Goal: Information Seeking & Learning: Learn about a topic

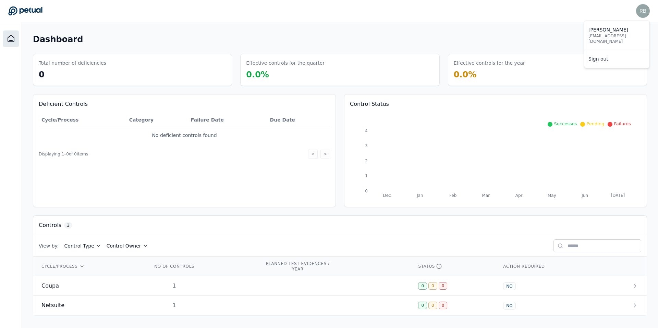
click at [641, 10] on img at bounding box center [643, 11] width 14 height 14
click at [62, 222] on div "Controls 2" at bounding box center [56, 225] width 34 height 8
click at [67, 224] on span "2" at bounding box center [68, 225] width 8 height 7
click at [76, 269] on div "CYCLE/PROCESS" at bounding box center [88, 266] width 95 height 5
click at [66, 226] on span "2" at bounding box center [68, 225] width 8 height 7
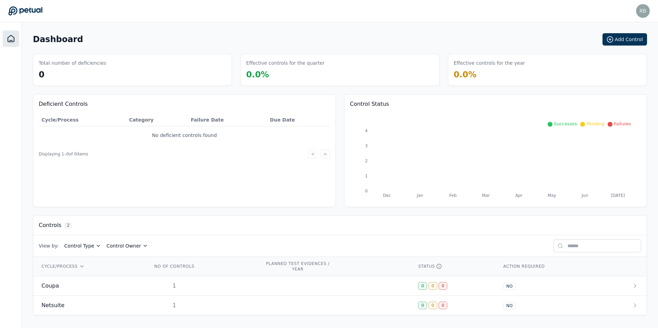
click at [54, 226] on h3 "Controls" at bounding box center [50, 225] width 23 height 8
click at [111, 290] on td "Coupa" at bounding box center [88, 287] width 111 height 20
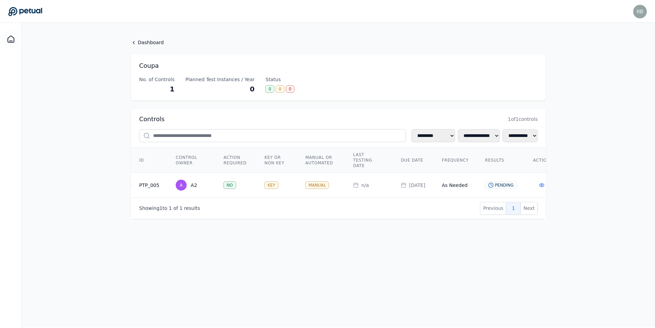
scroll to position [0, 163]
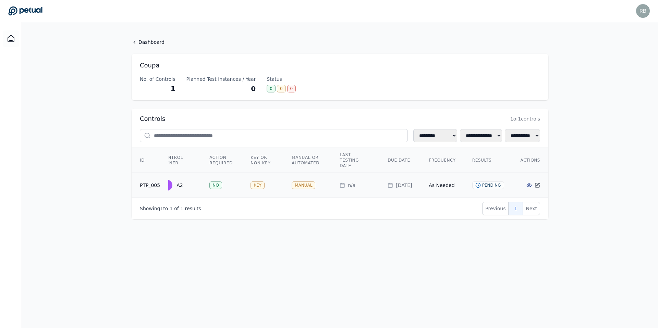
click at [530, 185] on circle at bounding box center [528, 185] width 1 height 1
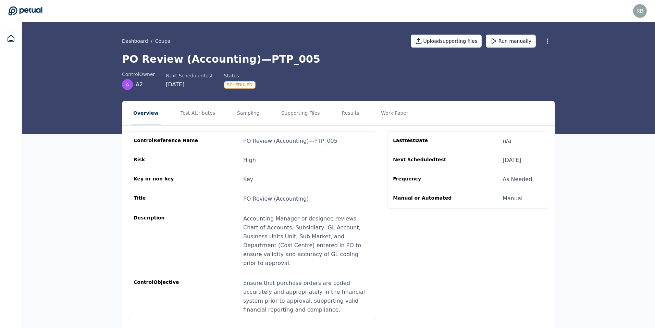
scroll to position [11, 0]
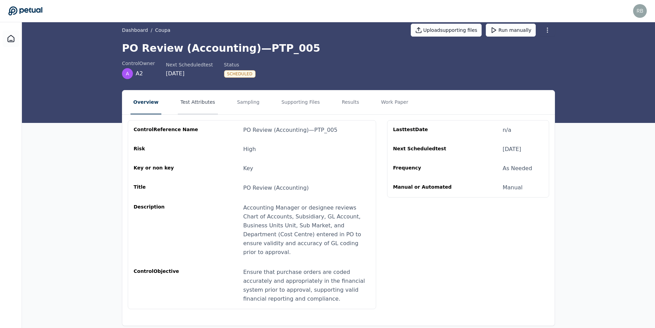
click at [189, 101] on button "Test Attributes" at bounding box center [198, 102] width 40 height 24
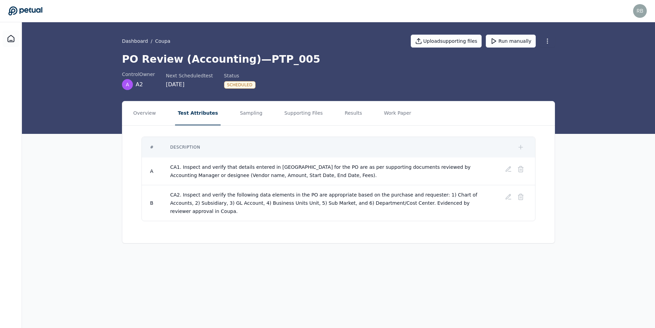
scroll to position [0, 0]
click at [238, 115] on button "Sampling" at bounding box center [252, 113] width 28 height 24
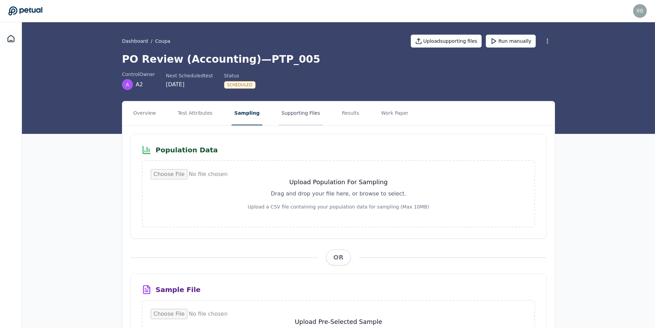
click at [279, 114] on button "Supporting Files" at bounding box center [301, 113] width 44 height 24
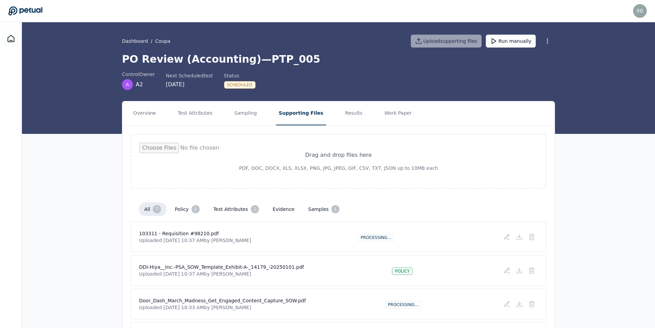
click at [275, 213] on button "evidence" at bounding box center [283, 209] width 33 height 12
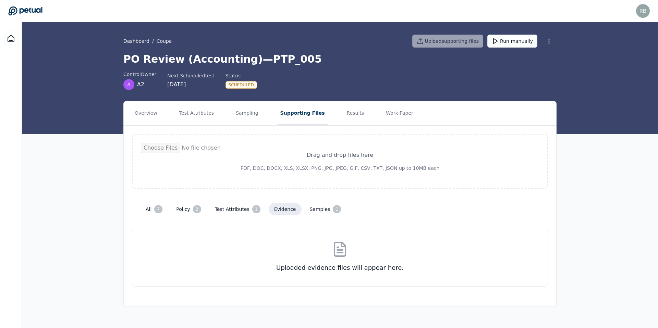
click at [310, 211] on button "samples 1" at bounding box center [325, 210] width 42 height 14
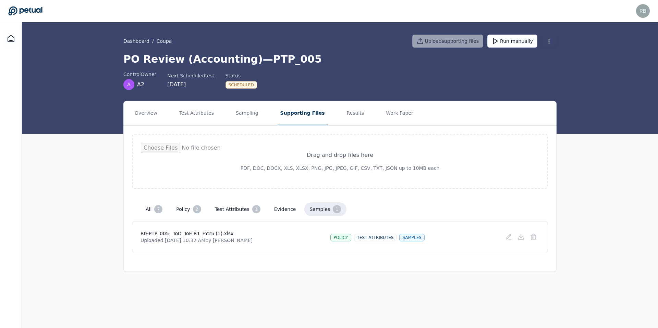
click at [313, 239] on div "R0-PTP_005_ ToD_ToE R1_FY25 (1).xlsx Uploaded [DATE] 10:32 AM by [PERSON_NAME] …" at bounding box center [339, 237] width 399 height 14
click at [223, 240] on p "Uploaded [DATE] 10:32 AM by [PERSON_NAME]" at bounding box center [196, 240] width 112 height 7
click at [241, 240] on p "Uploaded [DATE] 10:32 AM by [PERSON_NAME]" at bounding box center [196, 240] width 112 height 7
click at [212, 240] on p "Uploaded [DATE] 10:32 AM by [PERSON_NAME]" at bounding box center [196, 240] width 112 height 7
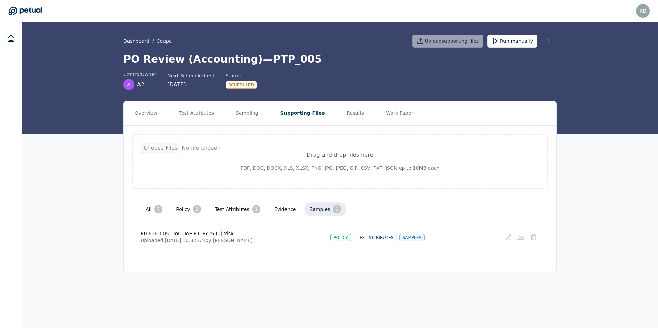
click at [212, 240] on p "Uploaded [DATE] 10:32 AM by [PERSON_NAME]" at bounding box center [196, 240] width 112 height 7
click at [347, 114] on button "Results" at bounding box center [355, 113] width 23 height 24
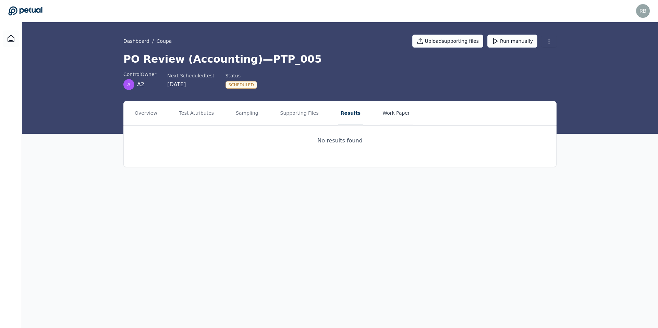
click at [383, 116] on button "Work Paper" at bounding box center [396, 113] width 33 height 24
click at [139, 121] on button "Overview" at bounding box center [146, 113] width 28 height 24
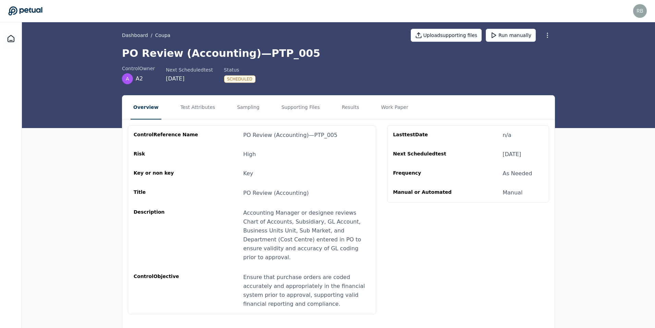
scroll to position [11, 0]
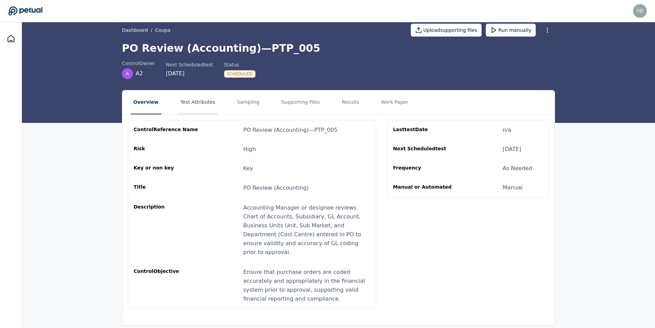
click at [203, 105] on button "Test Attributes" at bounding box center [198, 102] width 40 height 24
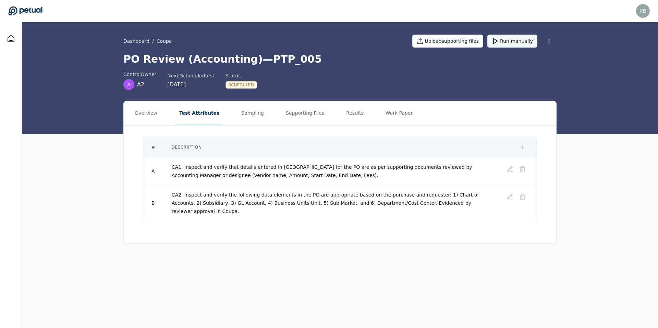
click at [526, 40] on button "Run manually" at bounding box center [512, 41] width 50 height 13
click at [242, 122] on button "Sampling" at bounding box center [252, 113] width 28 height 24
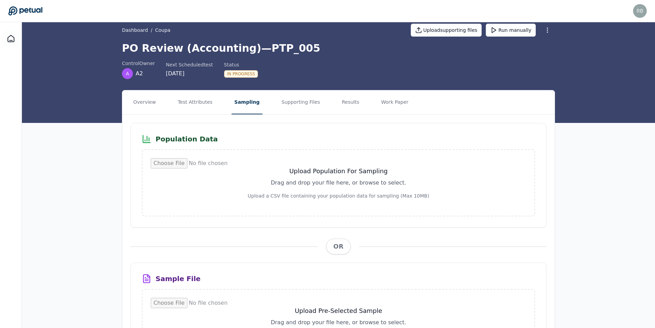
scroll to position [10, 0]
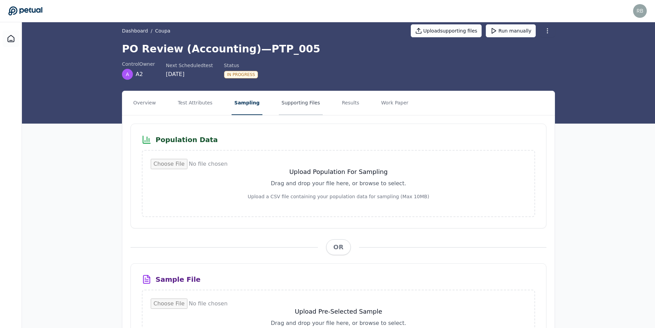
click at [301, 103] on button "Supporting Files" at bounding box center [301, 103] width 44 height 24
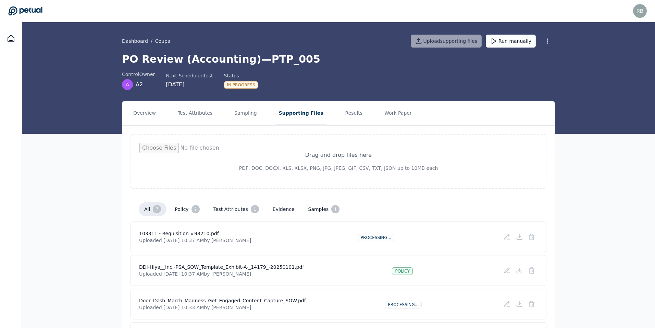
scroll to position [2, 0]
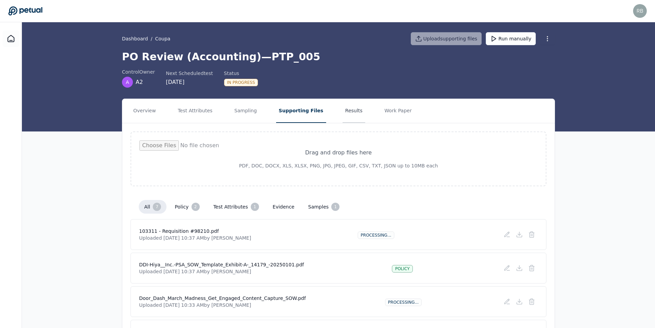
click at [343, 114] on button "Results" at bounding box center [354, 111] width 23 height 24
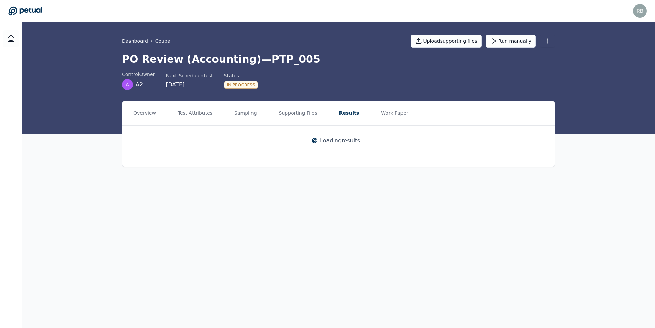
scroll to position [0, 0]
click at [307, 121] on button "Supporting Files" at bounding box center [300, 113] width 44 height 24
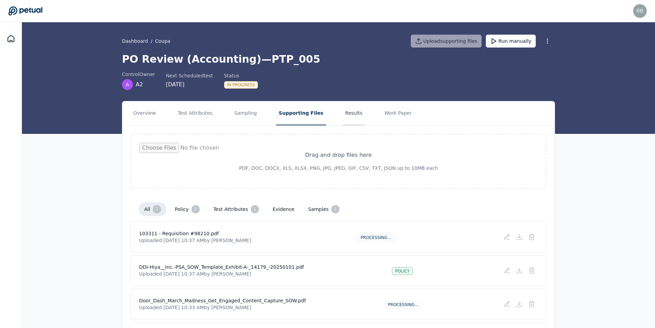
click at [343, 117] on button "Results" at bounding box center [354, 113] width 23 height 24
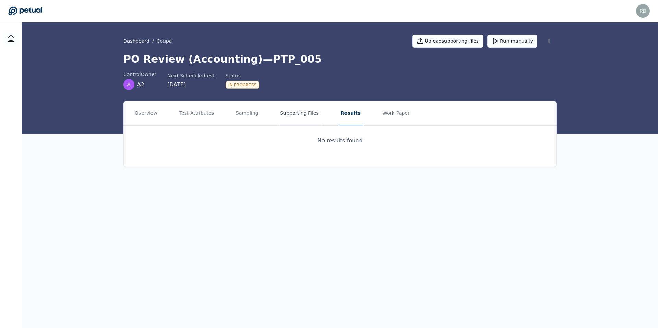
click at [295, 115] on button "Supporting Files" at bounding box center [300, 113] width 44 height 24
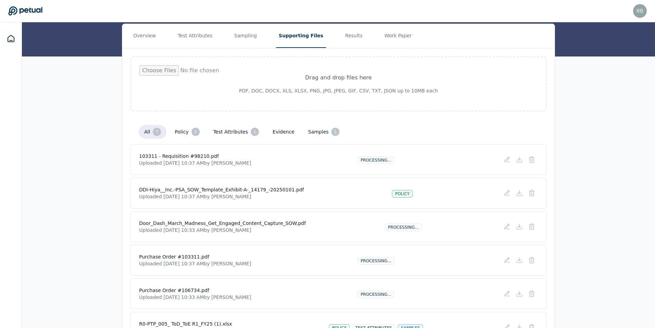
scroll to position [78, 0]
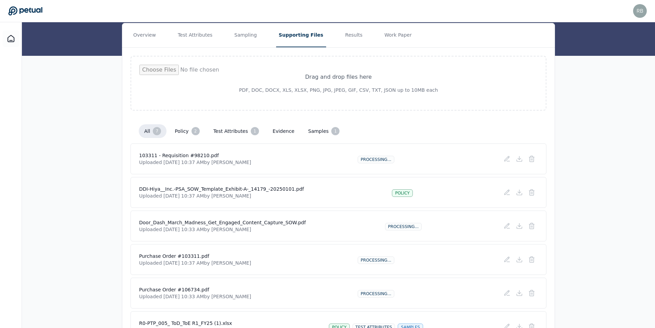
click at [184, 132] on button "policy 2" at bounding box center [187, 131] width 36 height 14
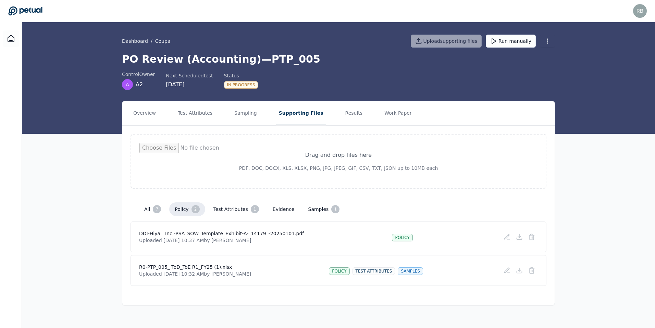
scroll to position [0, 0]
click at [155, 212] on div "7" at bounding box center [158, 209] width 8 height 8
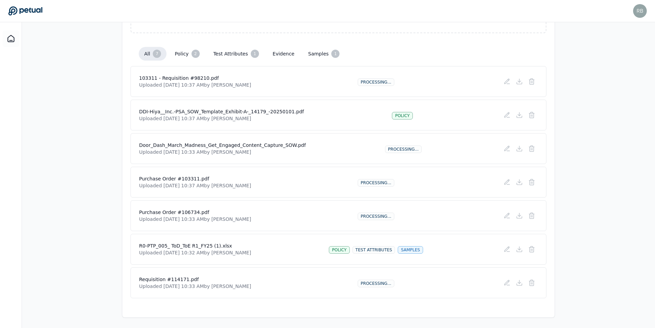
scroll to position [156, 0]
click at [313, 57] on button "samples 1" at bounding box center [324, 53] width 42 height 14
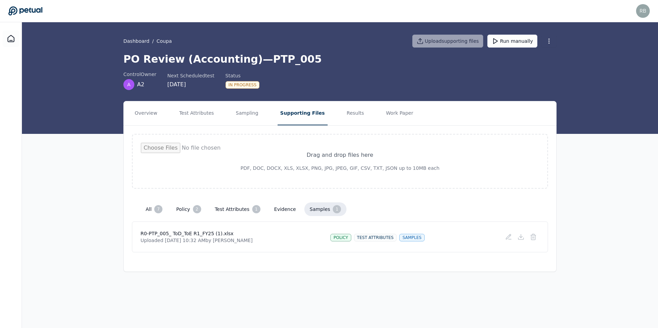
click at [184, 210] on button "policy 2" at bounding box center [189, 210] width 36 height 14
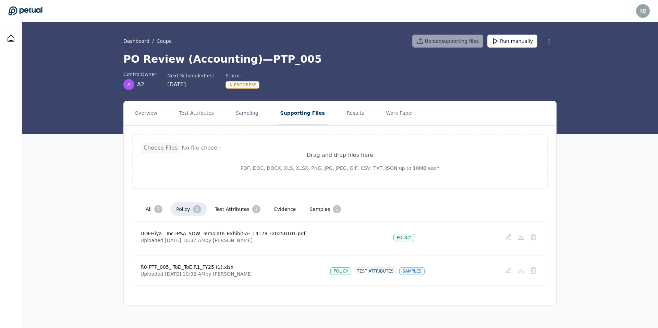
click at [151, 212] on button "all 7" at bounding box center [154, 210] width 28 height 14
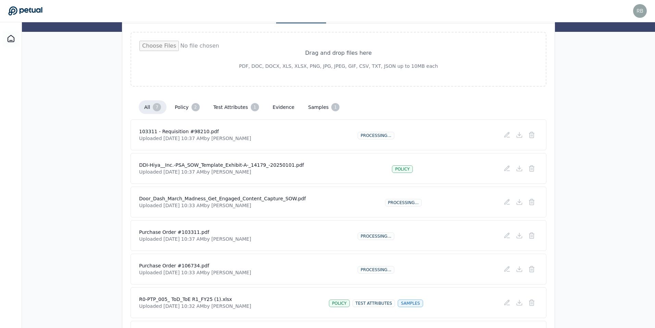
scroll to position [101, 0]
click at [222, 203] on p "Uploaded [DATE] 10:33 AM by [PERSON_NAME]" at bounding box center [222, 206] width 167 height 7
click at [187, 111] on button "policy 2" at bounding box center [187, 108] width 36 height 14
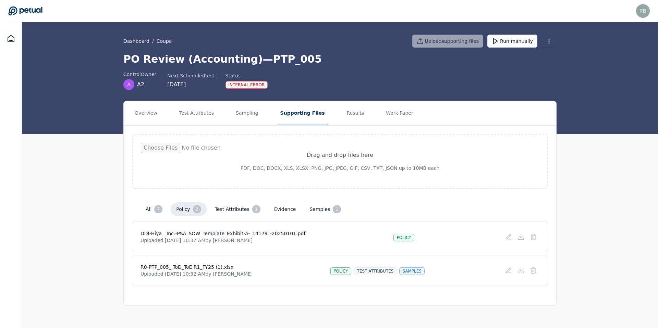
click at [192, 235] on h4 "DDI-Hiya__Inc.-PSA_SOW_Template_Exhibit-A-_14179_-20250101.pdf" at bounding box center [222, 233] width 165 height 7
click at [524, 240] on button at bounding box center [521, 237] width 12 height 12
click at [150, 209] on button "all 7" at bounding box center [154, 210] width 28 height 14
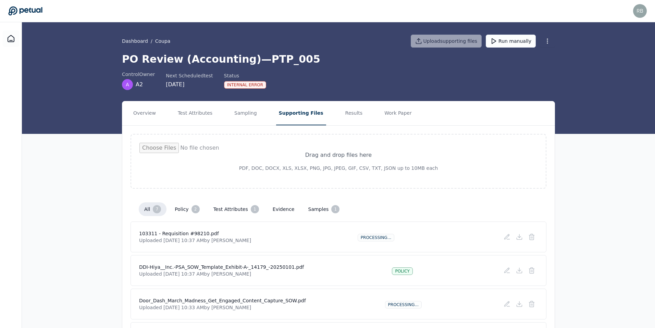
click at [188, 211] on button "policy 2" at bounding box center [187, 210] width 36 height 14
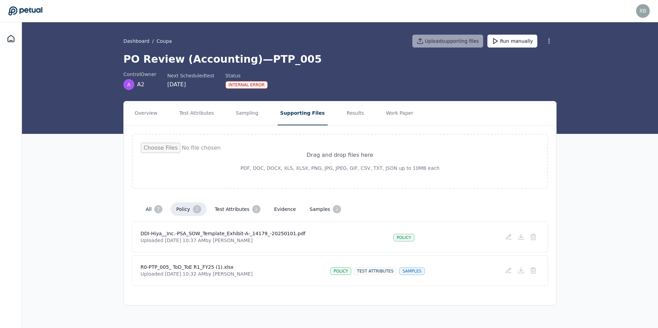
click at [243, 85] on div "Internal Error" at bounding box center [246, 85] width 42 height 8
click at [353, 243] on div "DDI-Hiya__Inc.-PSA_SOW_Template_Exhibit-A-_14179_-20250101.pdf Uploaded [DATE] …" at bounding box center [339, 237] width 399 height 14
click at [279, 238] on p "Uploaded [DATE] 10:37 AM by [PERSON_NAME]" at bounding box center [222, 240] width 165 height 7
click at [279, 233] on h4 "DDI-Hiya__Inc.-PSA_SOW_Template_Exhibit-A-_14179_-20250101.pdf" at bounding box center [222, 233] width 165 height 7
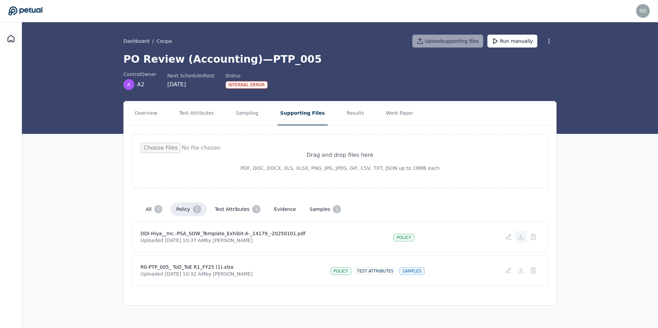
click at [521, 241] on button at bounding box center [521, 237] width 12 height 12
click at [149, 212] on button "all 7" at bounding box center [154, 210] width 28 height 14
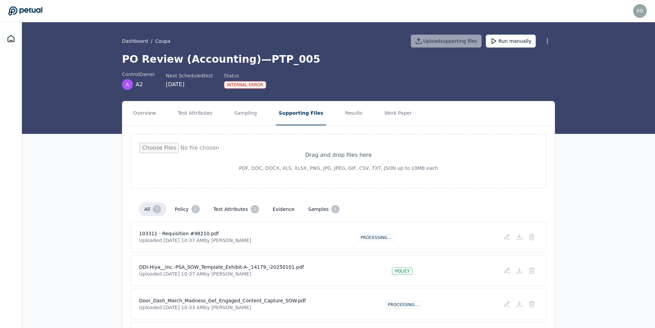
click at [176, 211] on button "policy 2" at bounding box center [187, 210] width 36 height 14
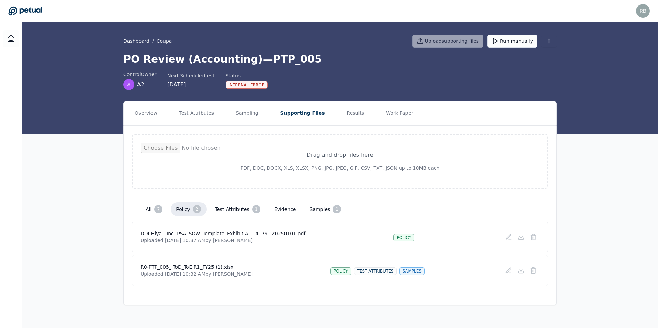
click at [235, 209] on button "test attributes 1" at bounding box center [237, 210] width 57 height 14
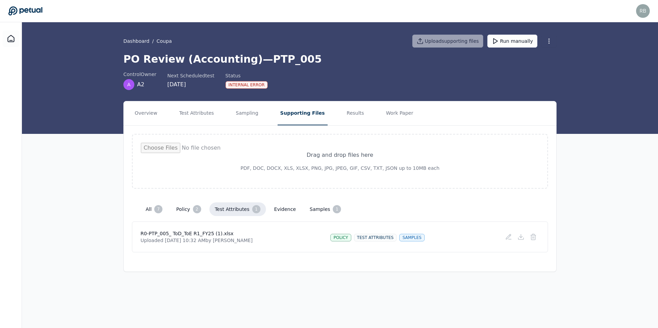
click at [305, 213] on button "samples 1" at bounding box center [325, 210] width 42 height 14
click at [222, 239] on p "Uploaded [DATE] 10:32 AM by [PERSON_NAME]" at bounding box center [196, 240] width 112 height 7
click at [344, 118] on button "Results" at bounding box center [355, 113] width 23 height 24
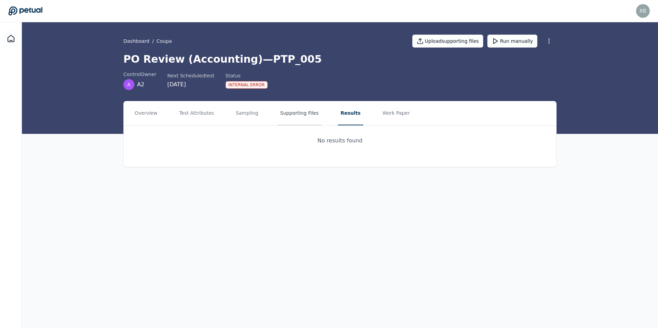
click at [280, 115] on button "Supporting Files" at bounding box center [300, 113] width 44 height 24
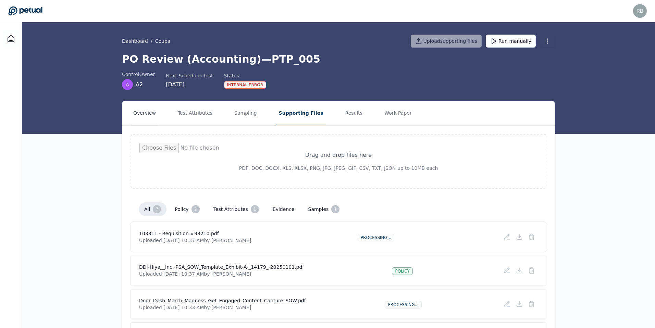
click at [148, 122] on button "Overview" at bounding box center [145, 113] width 28 height 24
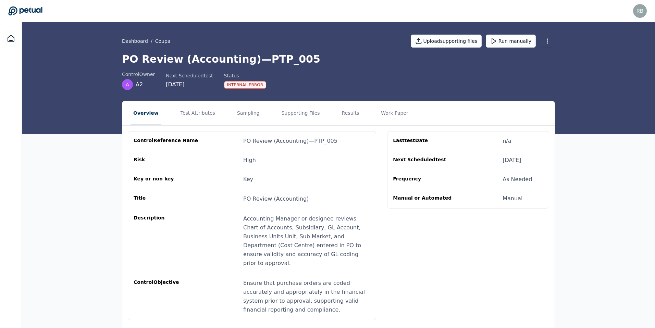
scroll to position [11, 0]
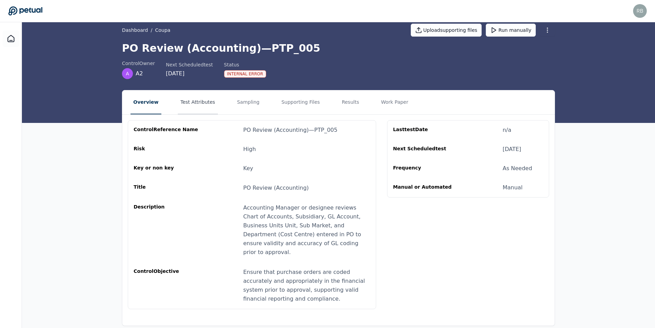
click at [194, 107] on button "Test Attributes" at bounding box center [198, 102] width 40 height 24
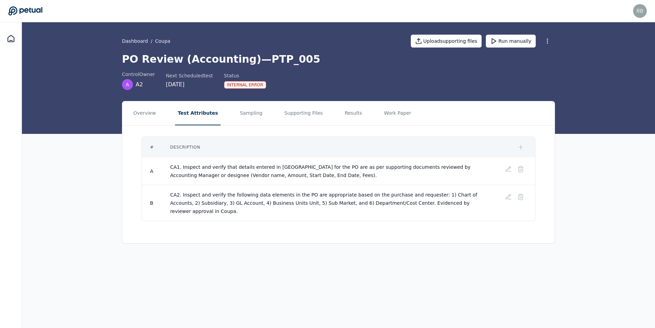
scroll to position [0, 0]
click at [239, 115] on button "Sampling" at bounding box center [252, 113] width 28 height 24
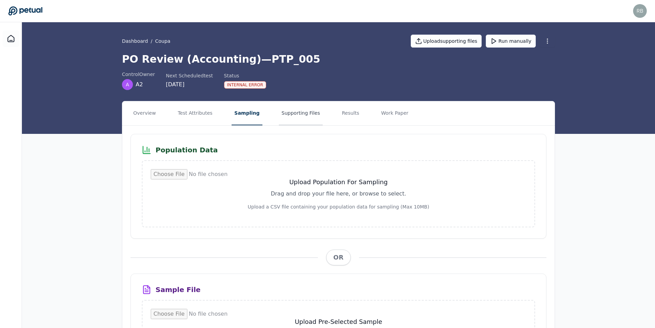
click at [282, 119] on button "Supporting Files" at bounding box center [301, 113] width 44 height 24
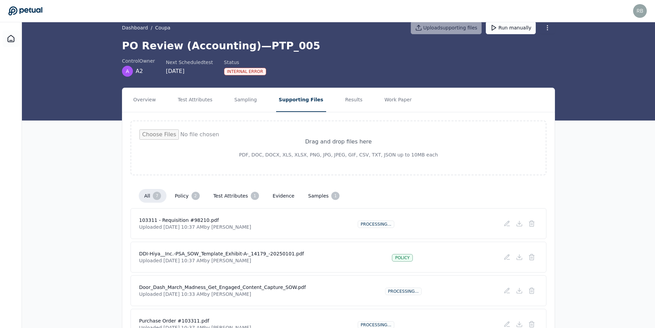
scroll to position [23, 0]
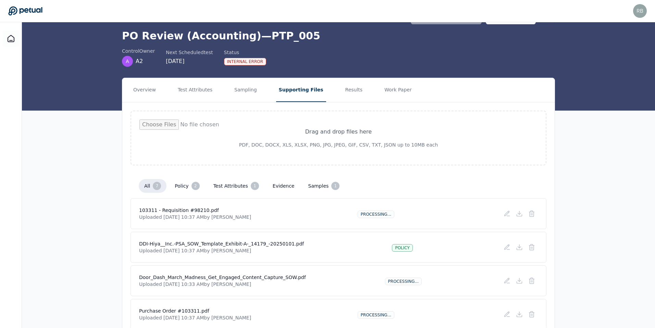
click at [280, 184] on button "evidence" at bounding box center [283, 186] width 33 height 12
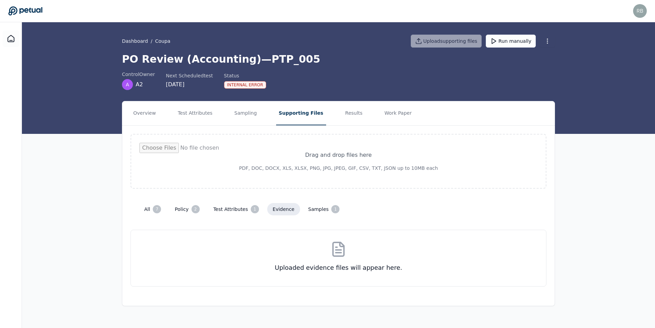
scroll to position [0, 0]
click at [235, 211] on button "test attributes 1" at bounding box center [237, 210] width 57 height 14
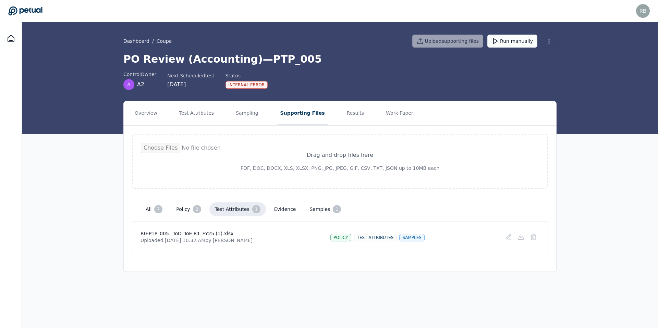
click at [186, 211] on button "policy 2" at bounding box center [189, 210] width 36 height 14
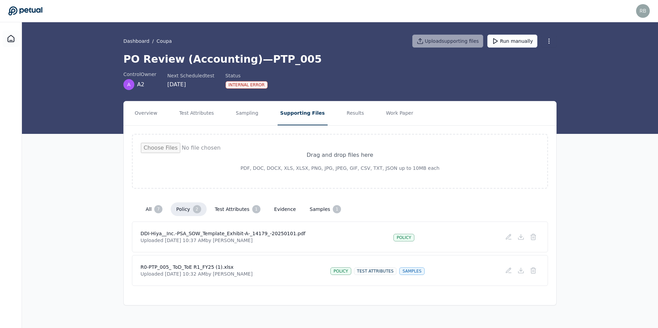
click at [146, 210] on button "all 7" at bounding box center [154, 210] width 28 height 14
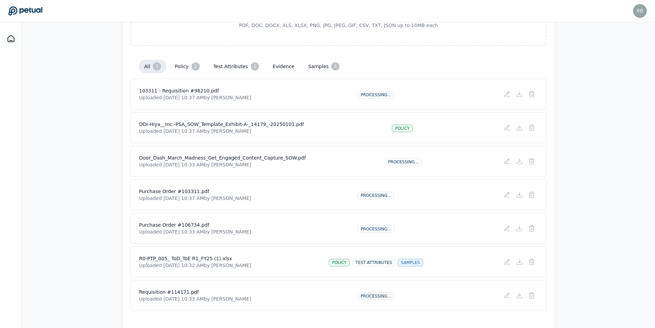
scroll to position [156, 0]
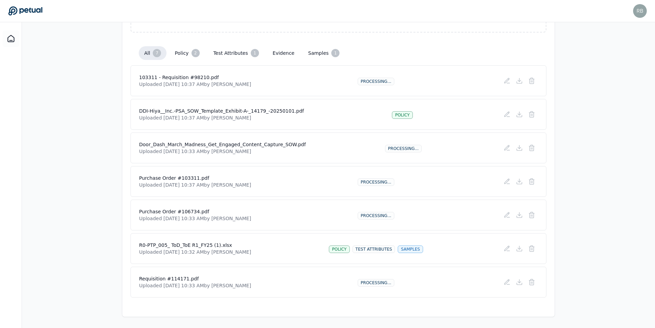
click at [182, 49] on button "policy 2" at bounding box center [187, 53] width 36 height 14
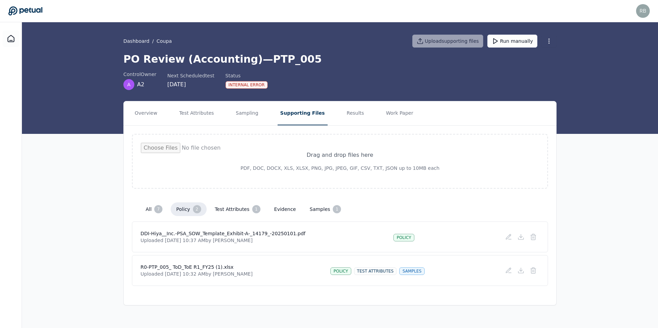
click at [317, 213] on button "samples 1" at bounding box center [325, 210] width 42 height 14
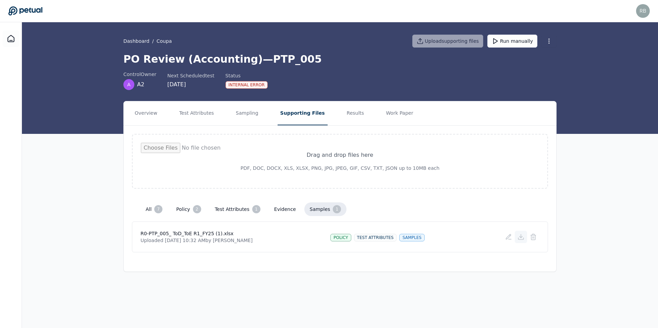
click at [524, 238] on icon at bounding box center [520, 237] width 7 height 7
click at [183, 233] on h4 "R0-PTP_005_ ToD_ToE R1_FY25 (1).xlsx" at bounding box center [196, 233] width 112 height 7
click at [521, 237] on icon at bounding box center [520, 236] width 3 height 1
